Goal: Find specific page/section: Find specific page/section

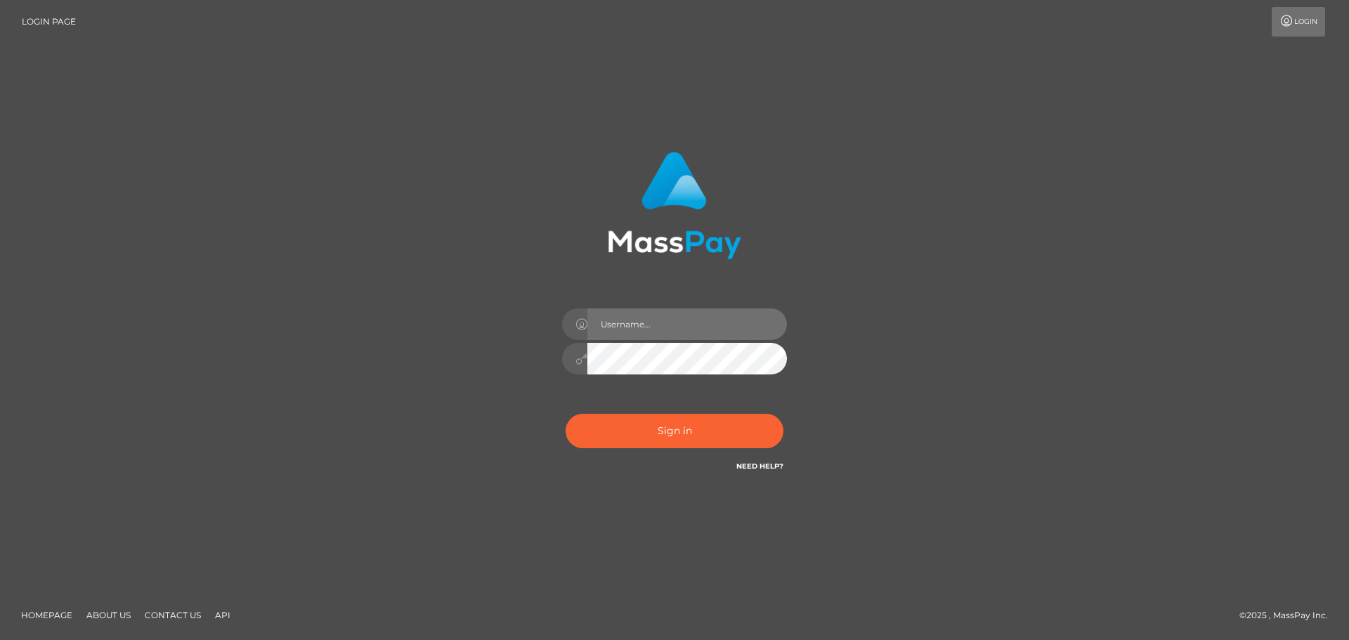
type input "hello.feetfinder"
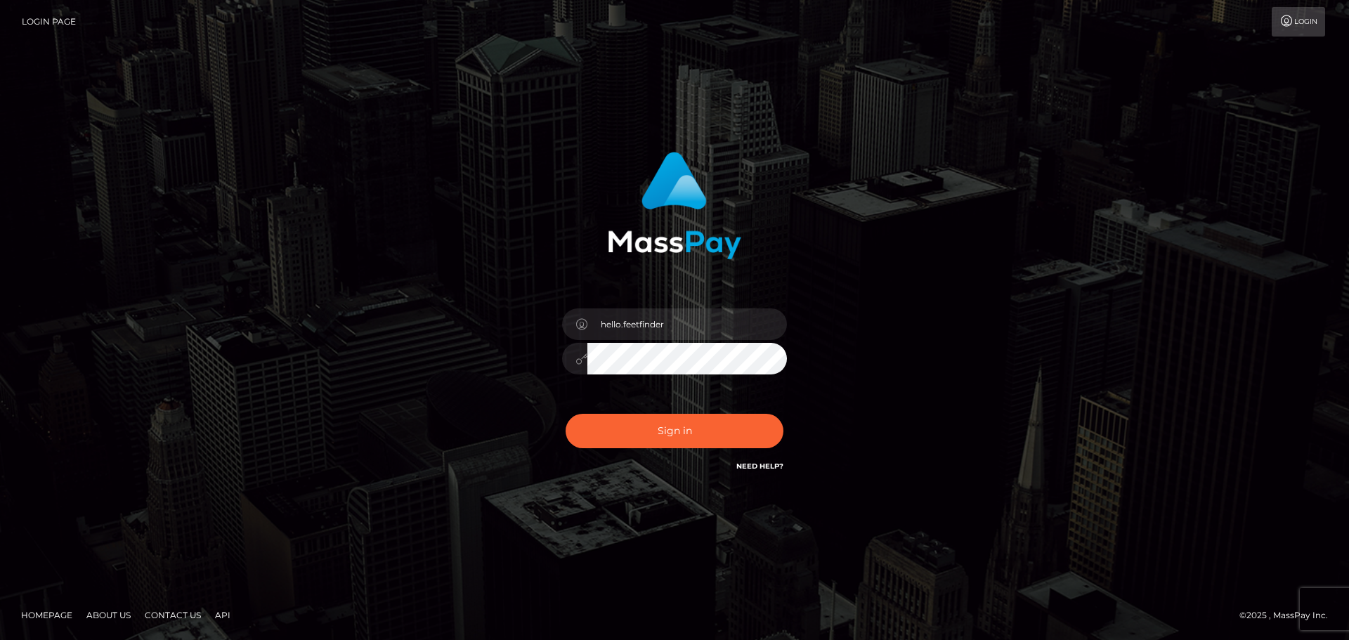
click at [831, 371] on div "hello.feetfinder Sign in" at bounding box center [675, 313] width 369 height 344
click at [704, 429] on button "Sign in" at bounding box center [675, 431] width 218 height 34
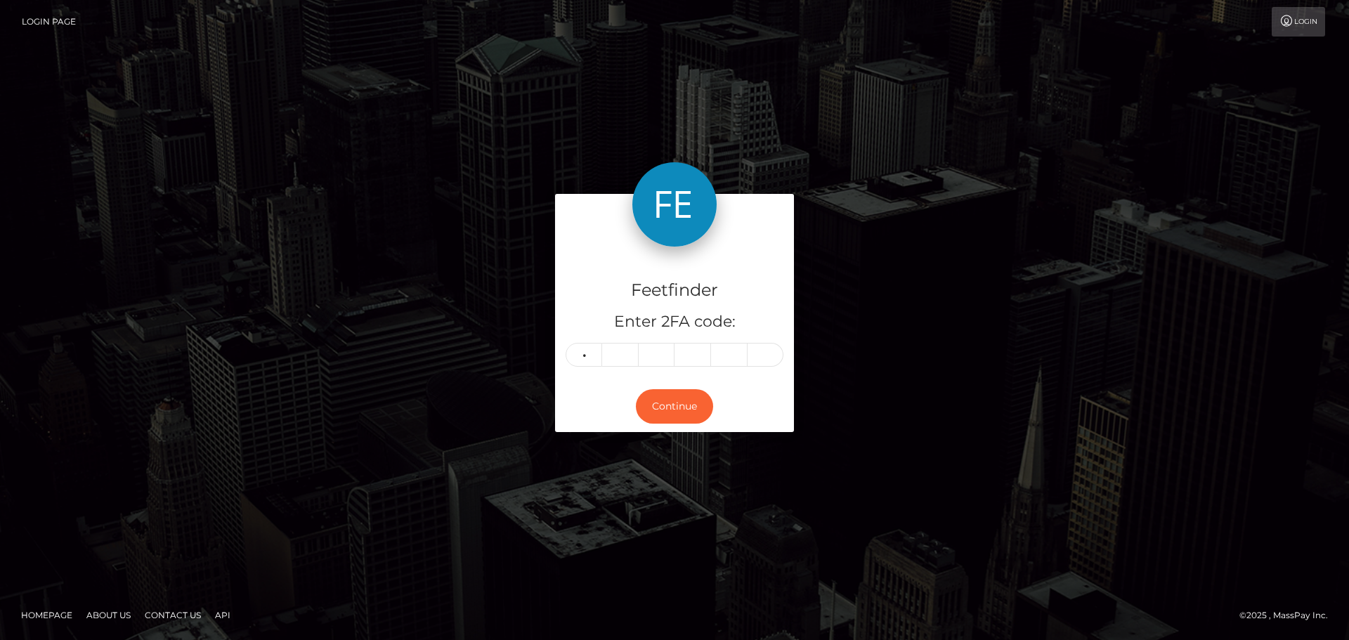
type input "2"
type input "5"
type input "4"
type input "5"
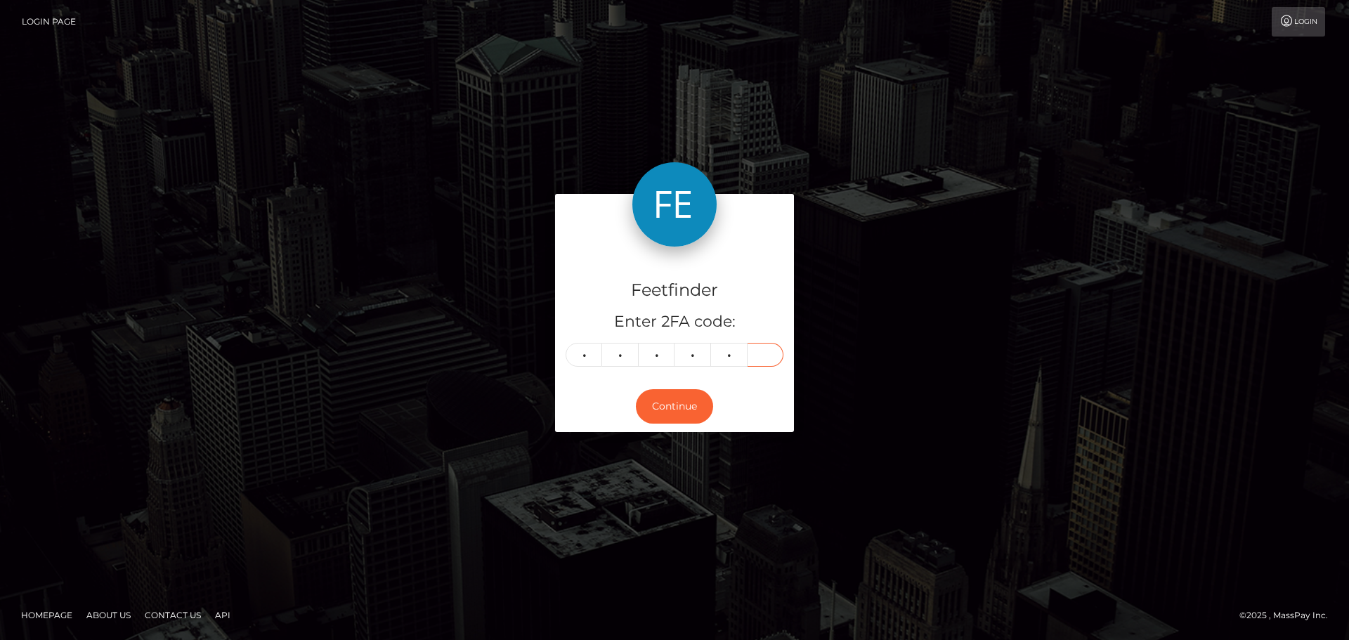
type input "5"
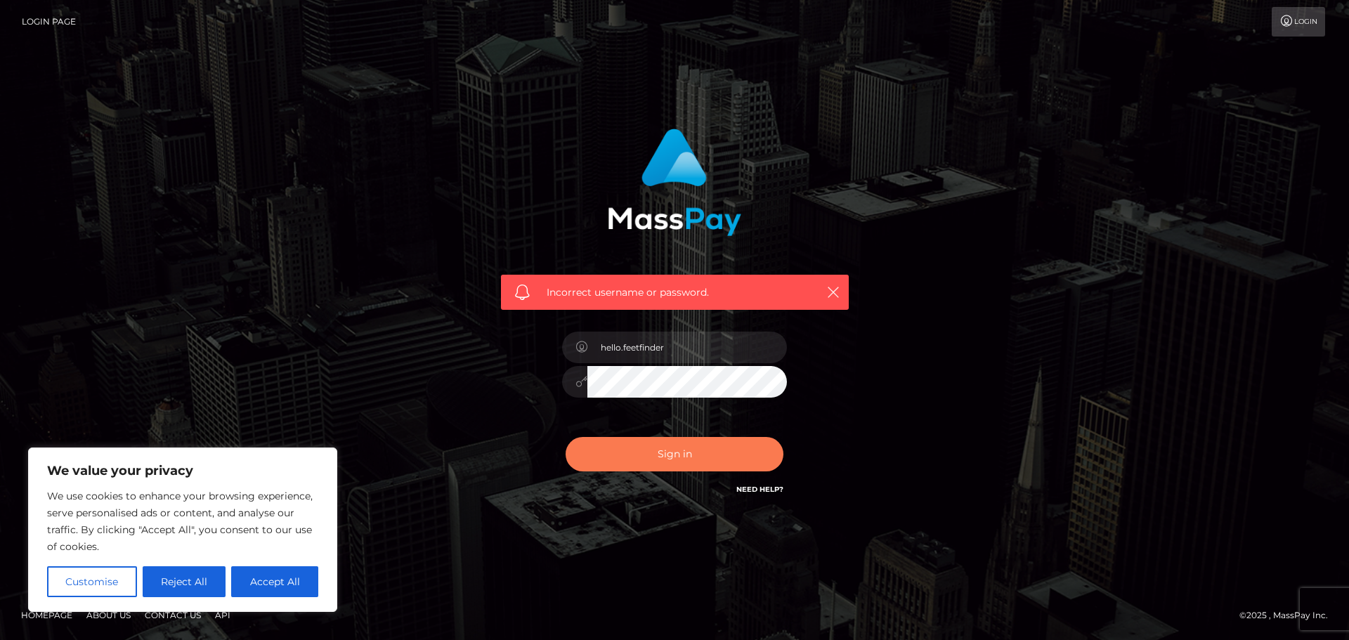
click at [701, 453] on button "Sign in" at bounding box center [675, 454] width 218 height 34
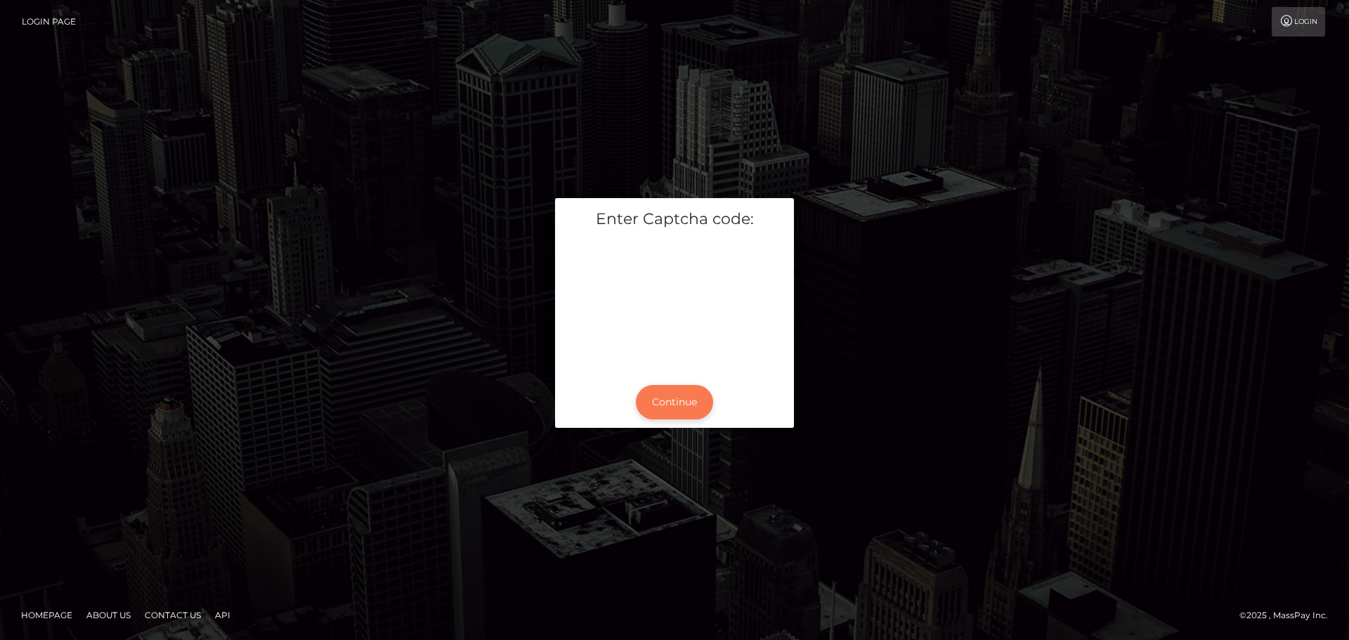
click at [679, 394] on button "Continue" at bounding box center [674, 402] width 77 height 34
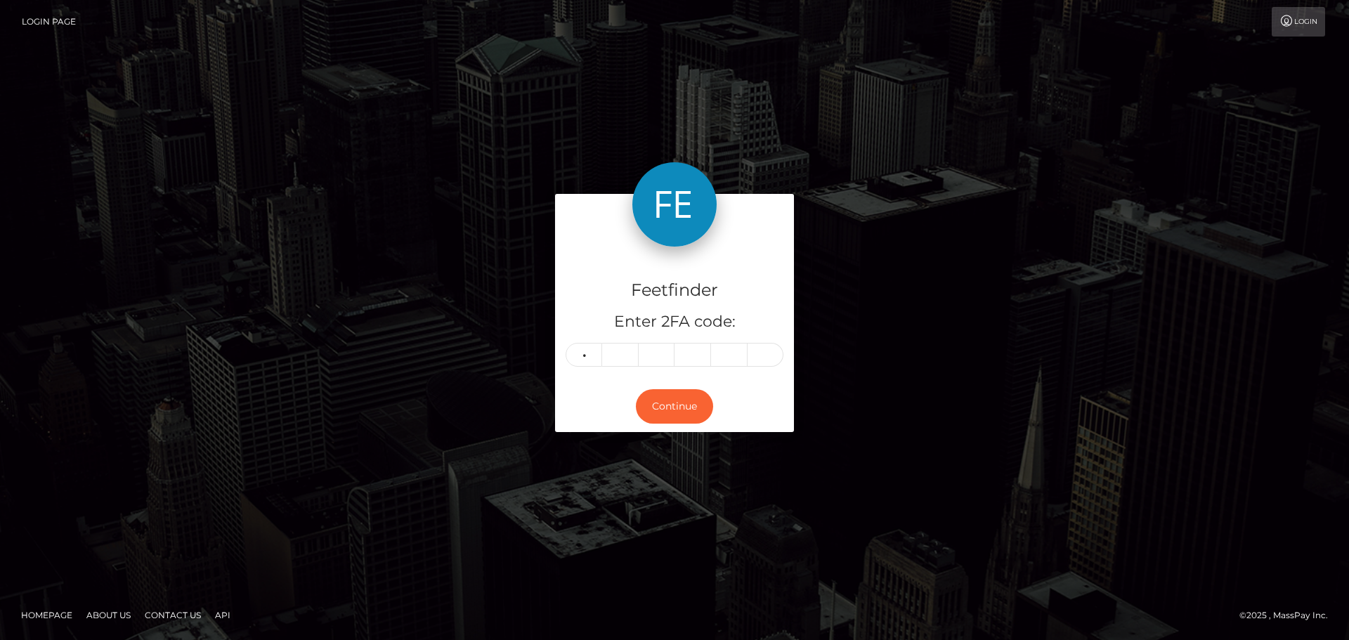
type input "7"
type input "2"
type input "0"
type input "8"
type input "3"
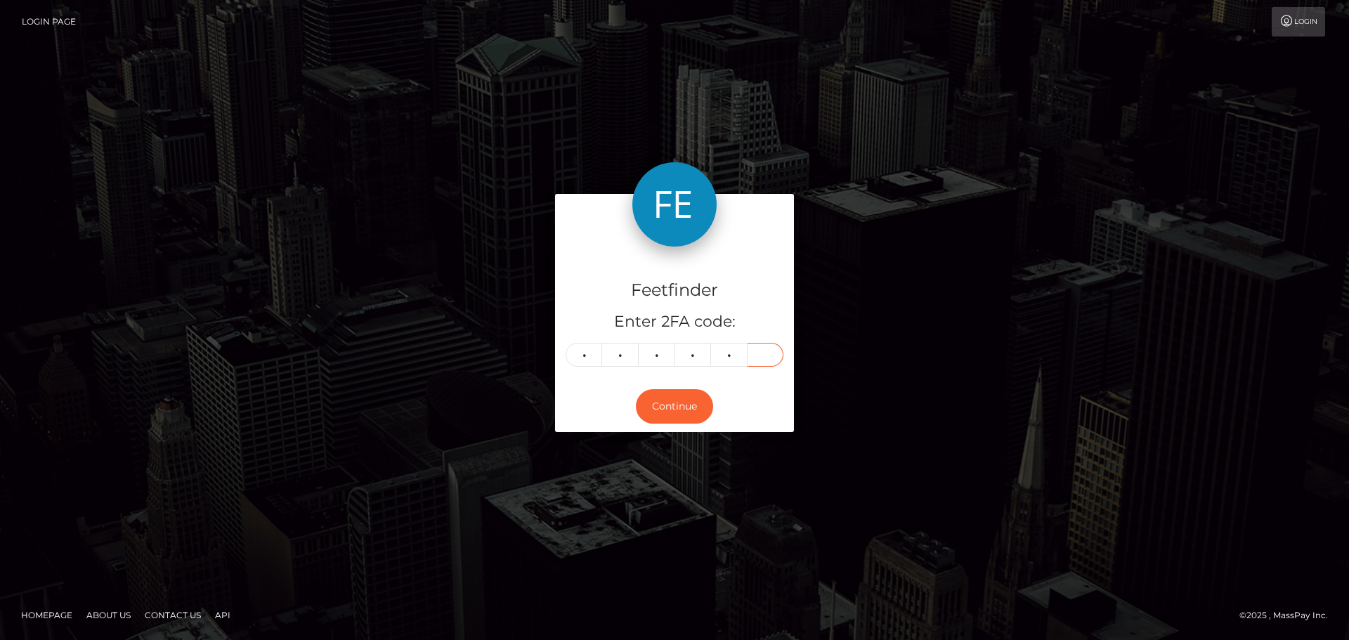
type input "6"
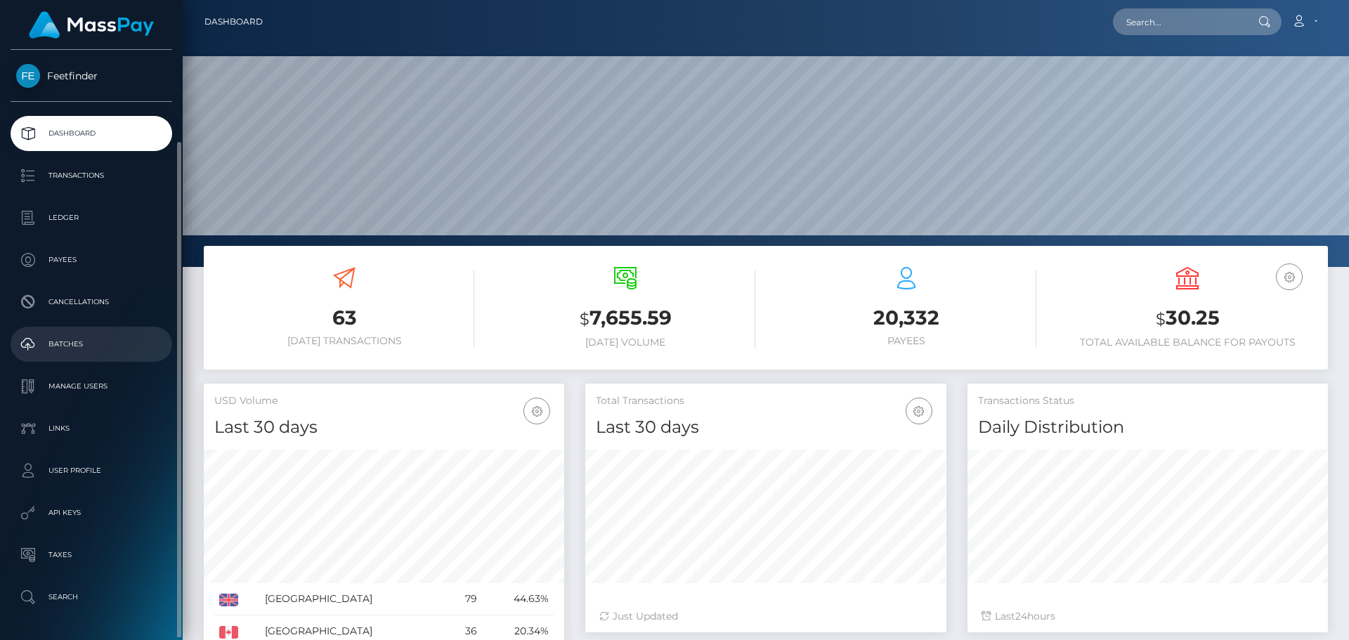
scroll to position [250, 361]
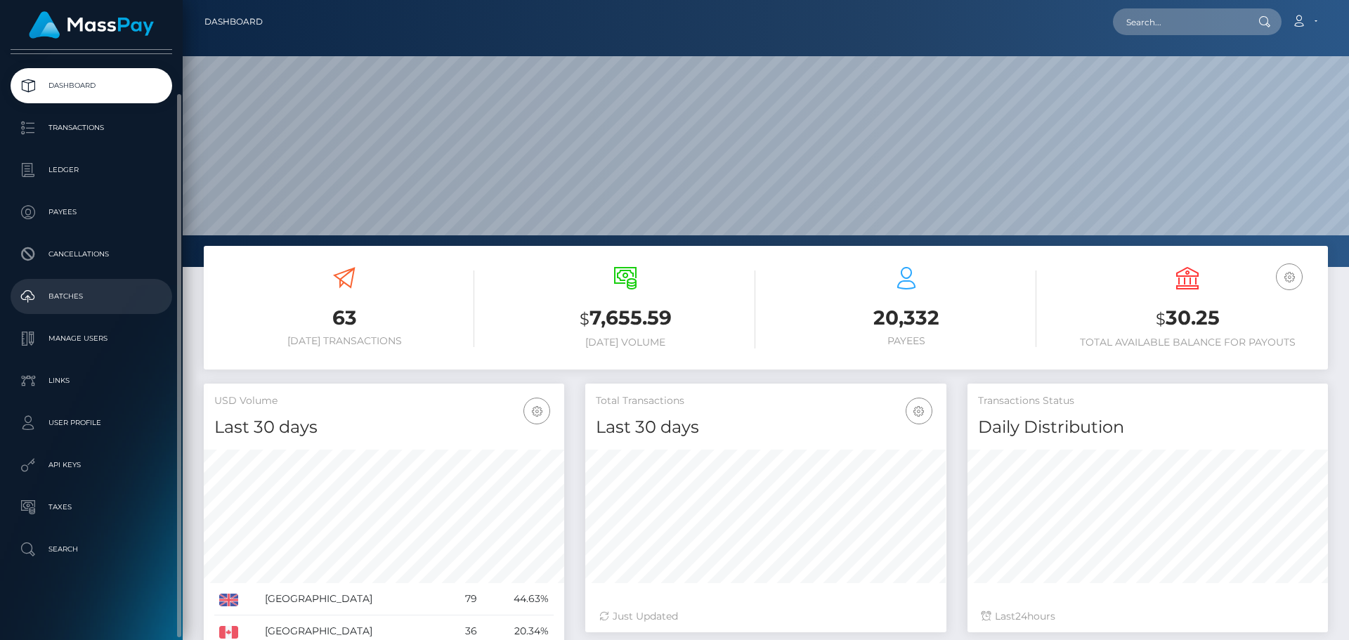
click at [73, 290] on p "Batches" at bounding box center [91, 296] width 150 height 21
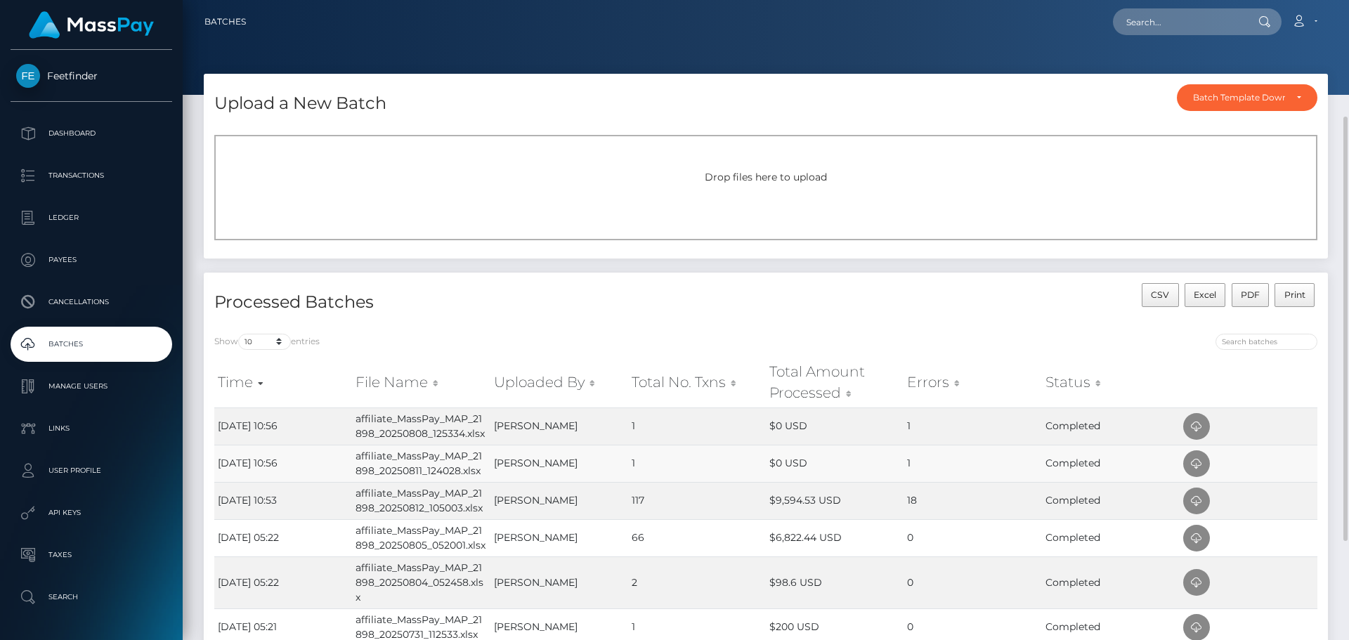
scroll to position [70, 0]
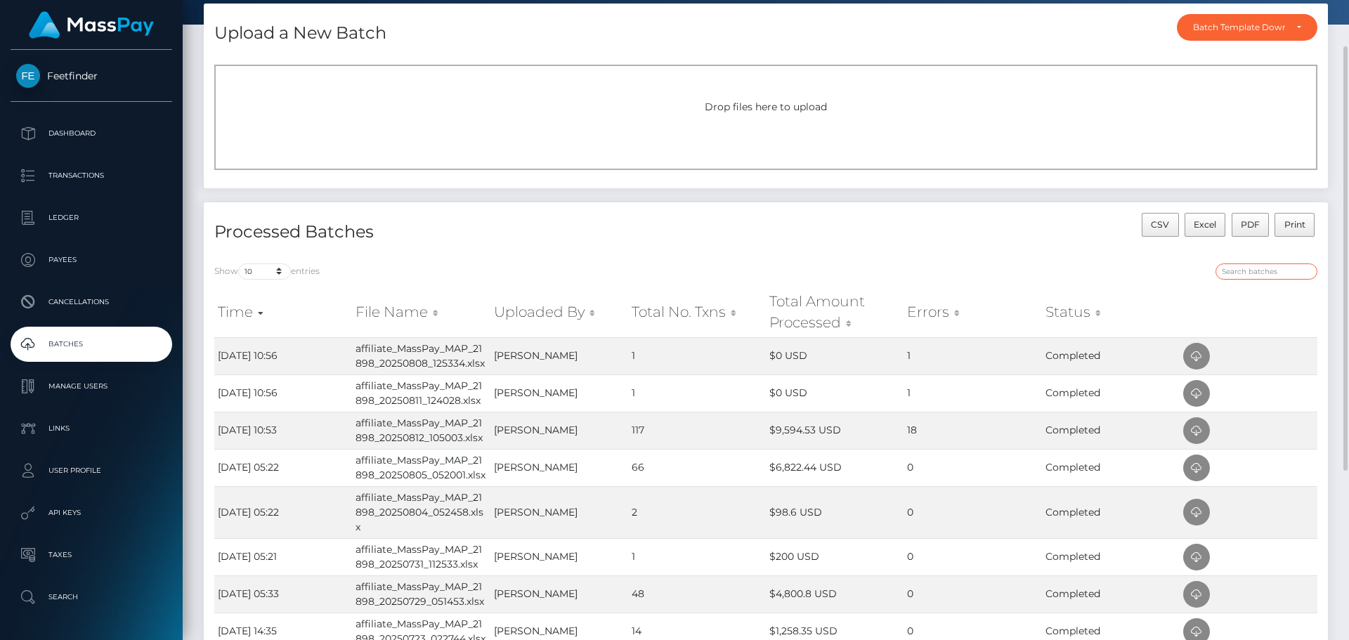
click at [1238, 264] on input "search" at bounding box center [1267, 272] width 102 height 16
paste input "9660b028-6ce1-11f0-87f1-0266f44cc279"
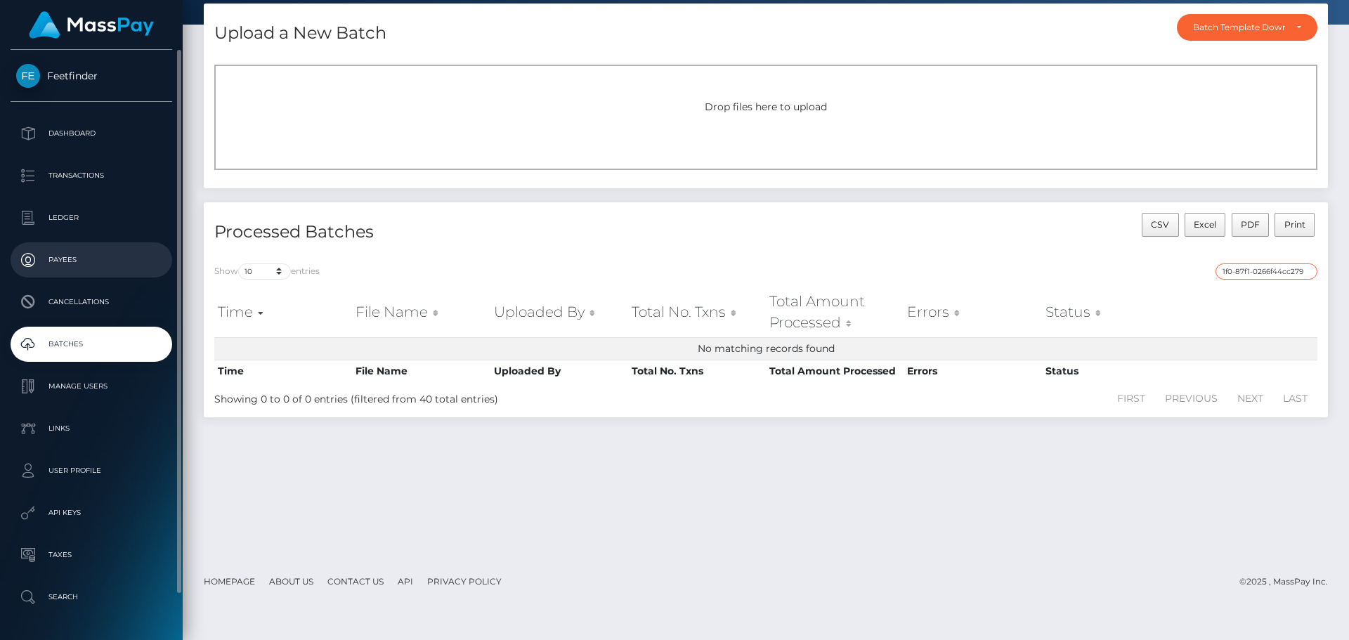
type input "9660b028-6ce1-11f0-87f1-0266f44cc279"
click at [93, 249] on link "Payees" at bounding box center [92, 259] width 162 height 35
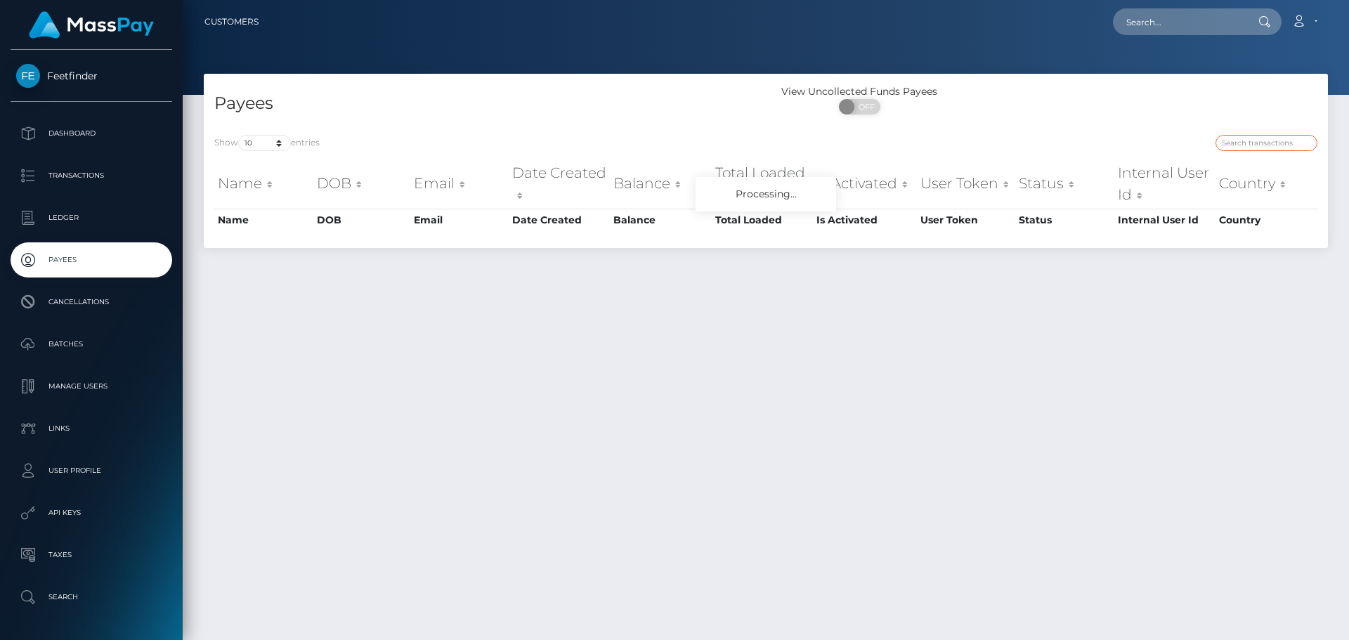
click at [1266, 144] on input "search" at bounding box center [1267, 143] width 102 height 16
paste input "9660b028-6ce1-11f0-87f1-0266f44cc279"
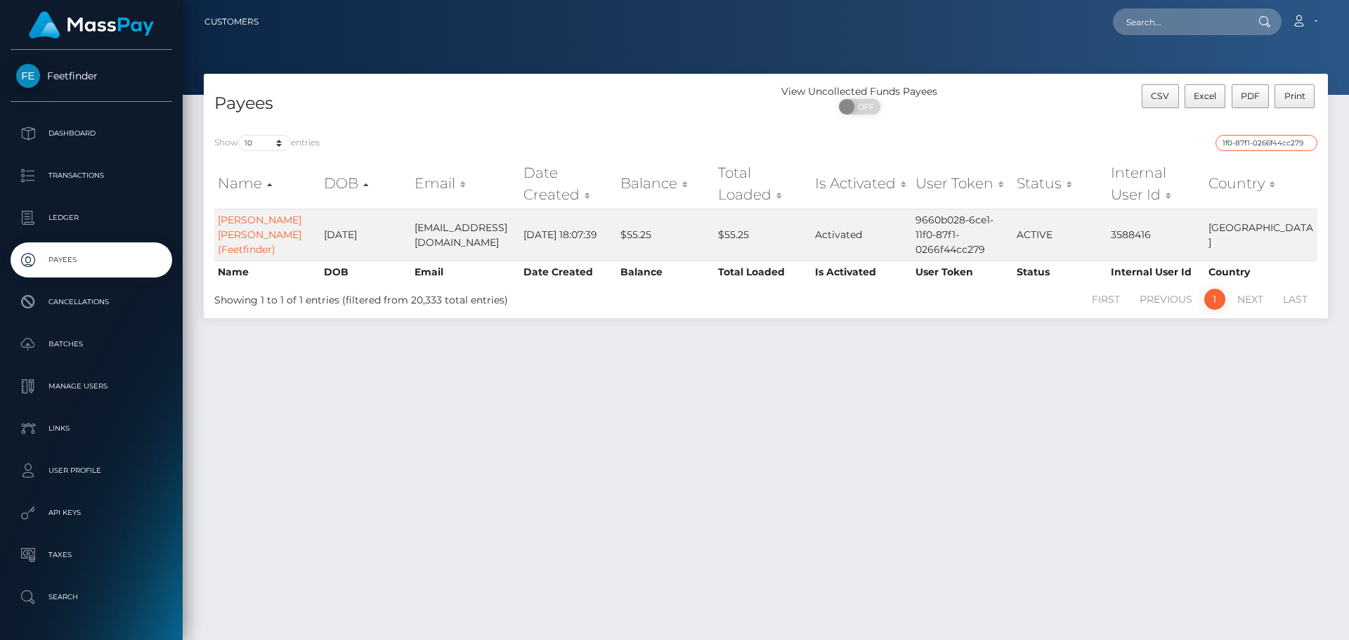
type input "9660b028-6ce1-11f0-87f1-0266f44cc279"
click at [742, 391] on div "Payees View Uncollected Funds Payees ON OFF CSV Excel PDF Print Show 10 25 50 1…" at bounding box center [766, 351] width 1167 height 554
